Goal: Check status

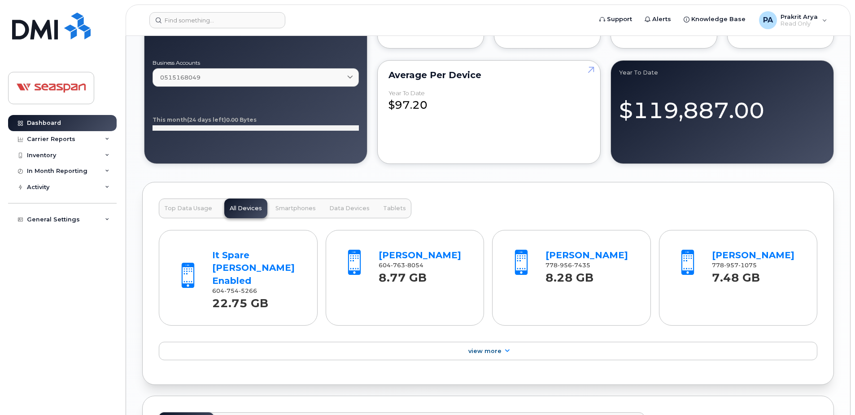
scroll to position [763, 0]
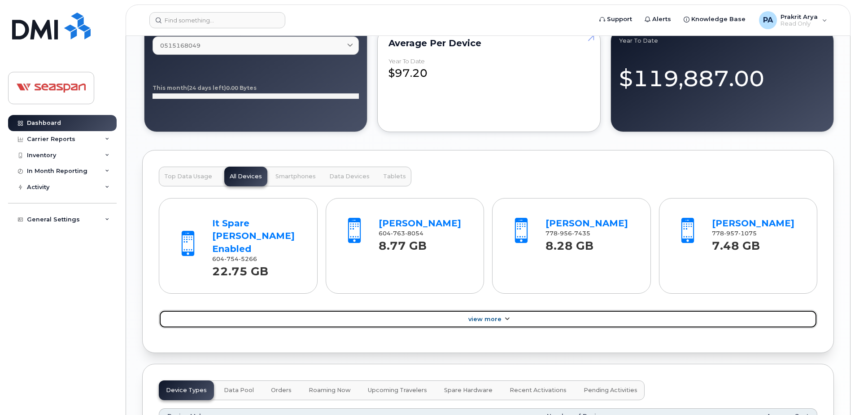
click at [472, 327] on link "View More" at bounding box center [488, 319] width 659 height 19
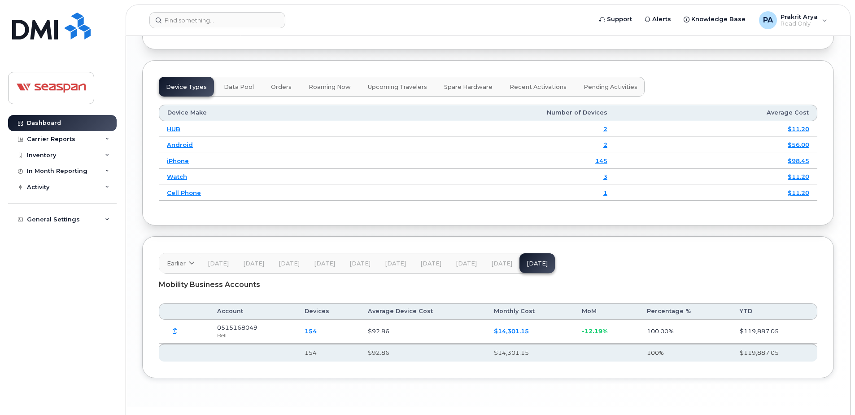
scroll to position [1301, 0]
click at [603, 200] on td "1" at bounding box center [484, 192] width 264 height 16
click at [607, 195] on link "1" at bounding box center [605, 191] width 4 height 7
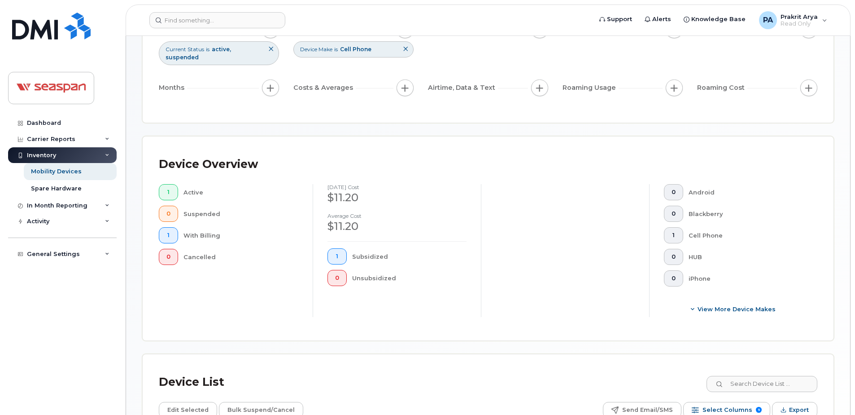
scroll to position [275, 0]
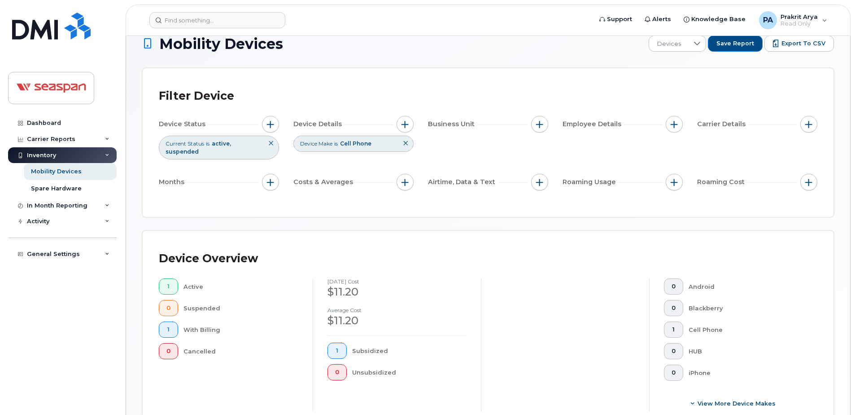
scroll to position [6, 0]
